Goal: Information Seeking & Learning: Learn about a topic

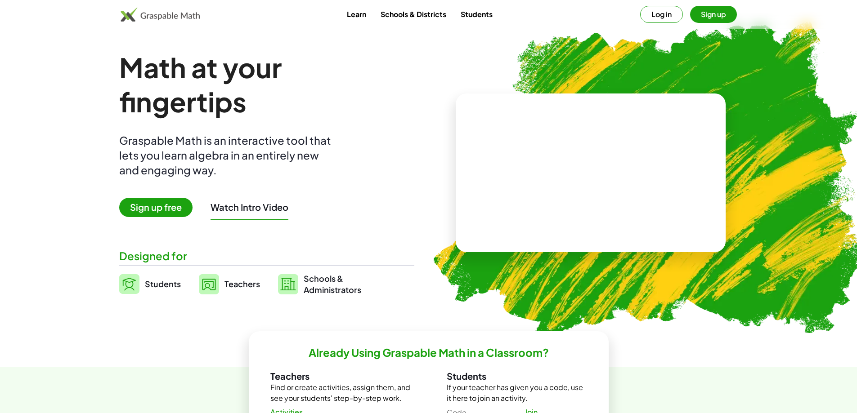
click at [709, 16] on button "Sign up" at bounding box center [713, 14] width 47 height 17
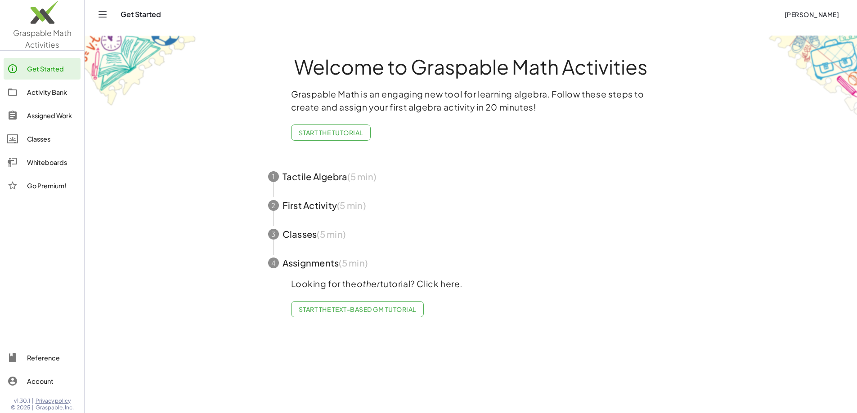
click at [365, 191] on span "button" at bounding box center [470, 176] width 427 height 29
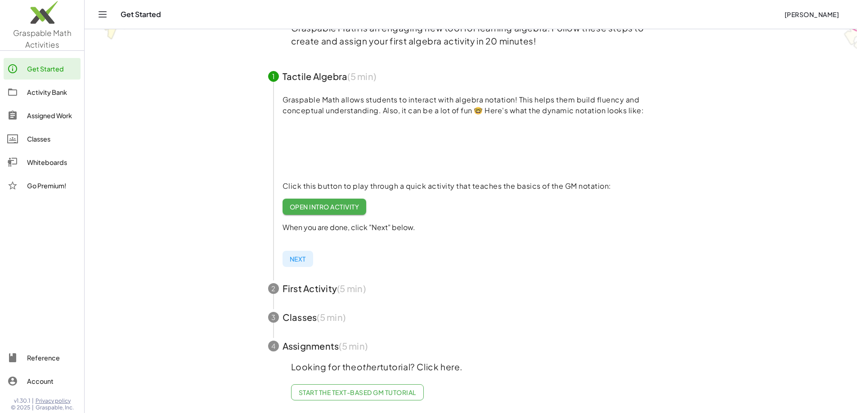
scroll to position [180, 0]
click at [359, 203] on span "Open Intro Activity" at bounding box center [325, 207] width 70 height 8
click at [306, 255] on span "Next" at bounding box center [298, 259] width 16 height 8
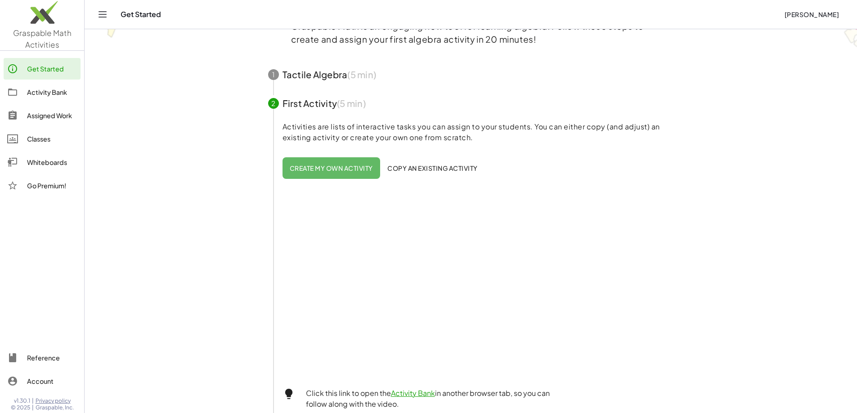
scroll to position [0, 0]
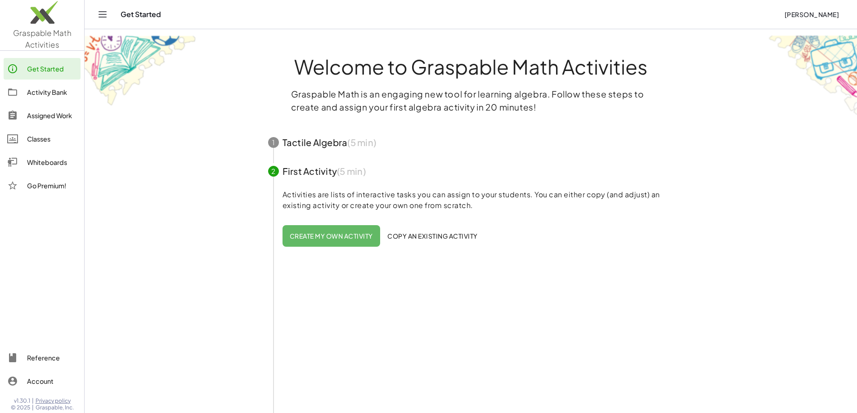
click at [54, 92] on div "Activity Bank" at bounding box center [52, 92] width 50 height 11
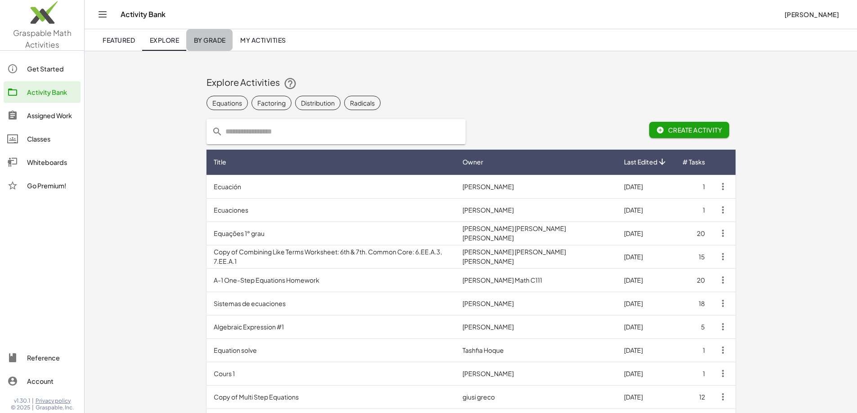
click at [225, 44] on span "By Grade" at bounding box center [209, 40] width 32 height 8
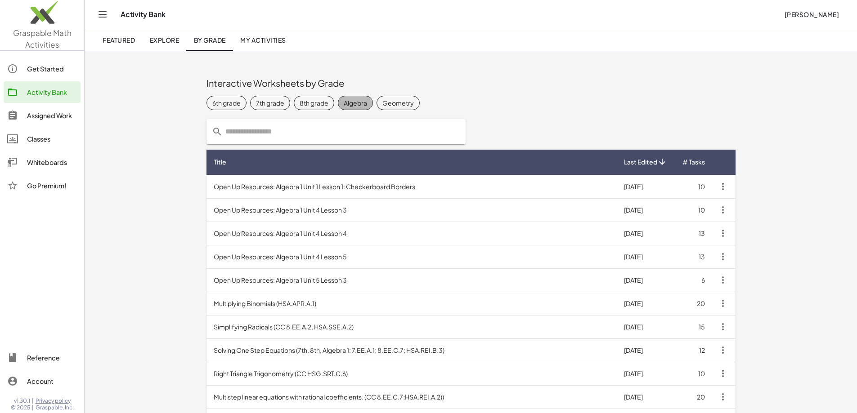
click at [344, 107] on div "Algebra" at bounding box center [355, 103] width 23 height 9
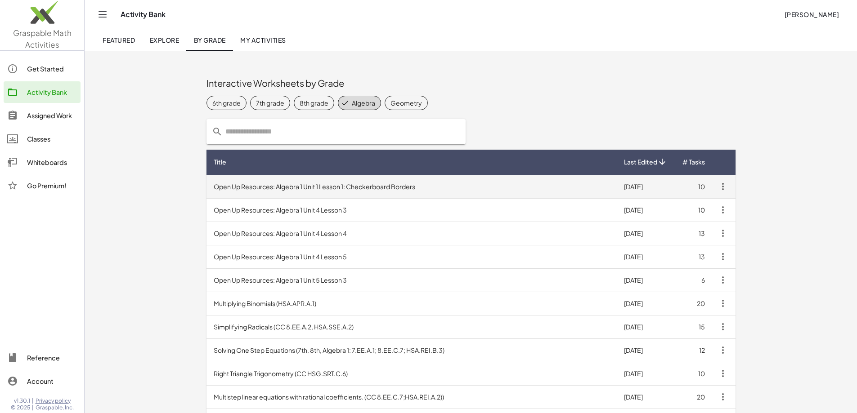
click at [307, 191] on td "Open Up Resources: Algebra 1 Unit 1 Lesson 1: Checkerboard Borders" at bounding box center [411, 186] width 410 height 23
